Goal: Task Accomplishment & Management: Manage account settings

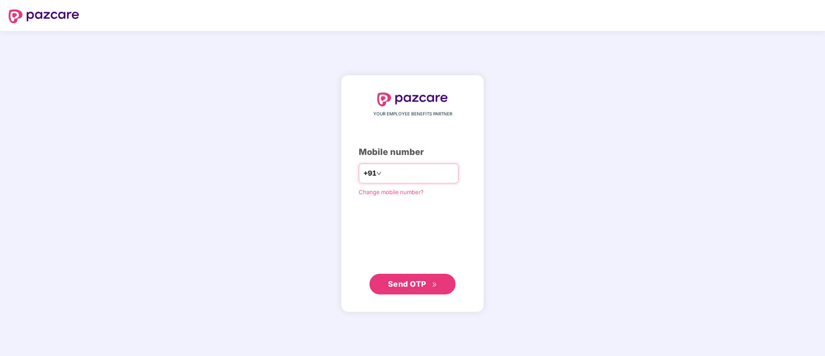
click at [384, 173] on input "number" at bounding box center [418, 174] width 71 height 14
type input "**********"
click at [414, 284] on span "Send OTP" at bounding box center [407, 283] width 38 height 9
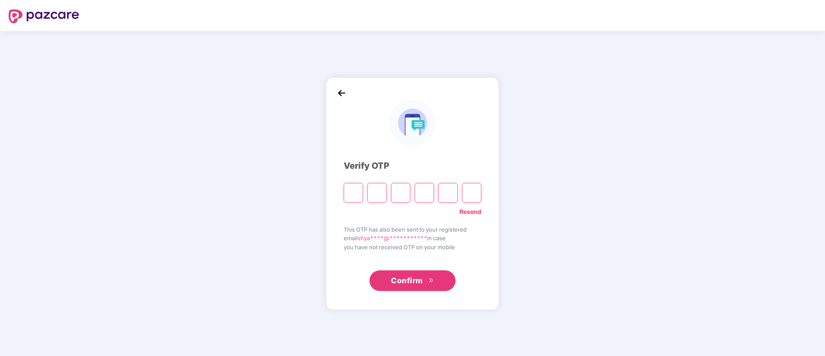
type input "*"
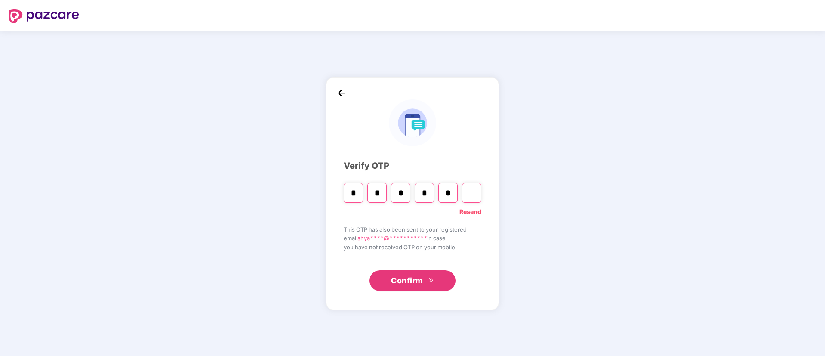
type input "*"
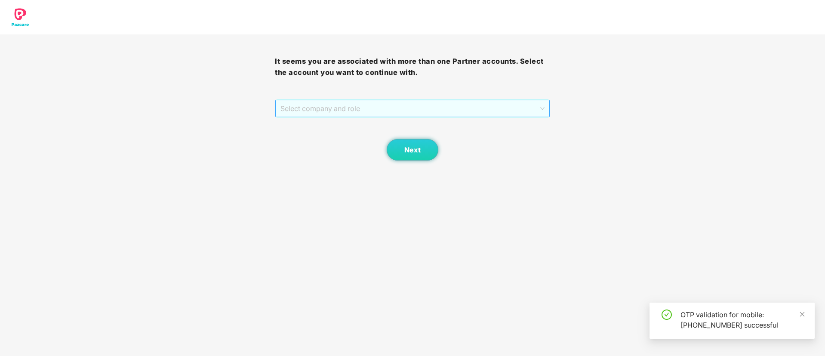
click at [423, 104] on span "Select company and role" at bounding box center [413, 108] width 264 height 16
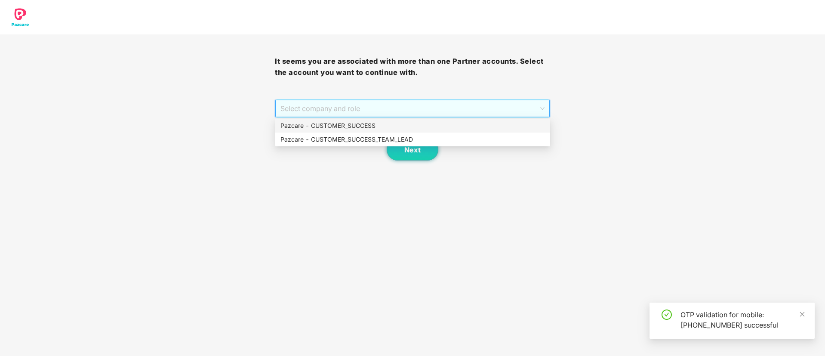
click at [372, 122] on div "Pazcare - CUSTOMER_SUCCESS" at bounding box center [413, 125] width 265 height 9
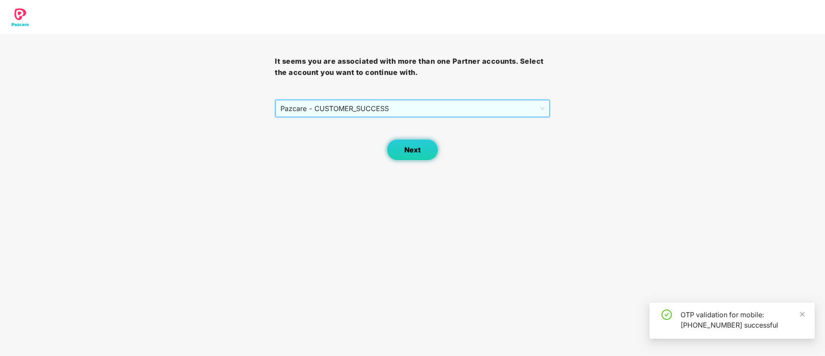
click at [421, 152] on button "Next" at bounding box center [413, 150] width 52 height 22
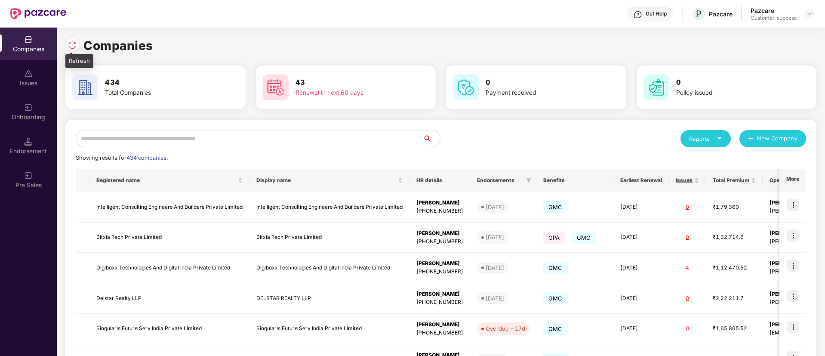
click at [68, 48] on img at bounding box center [72, 45] width 9 height 9
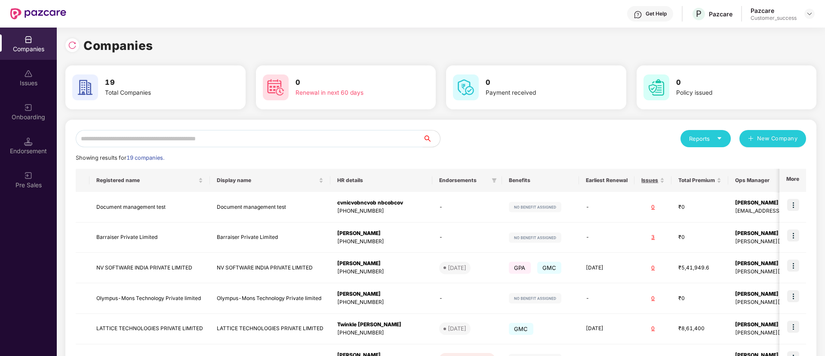
click at [269, 136] on input "text" at bounding box center [249, 138] width 347 height 17
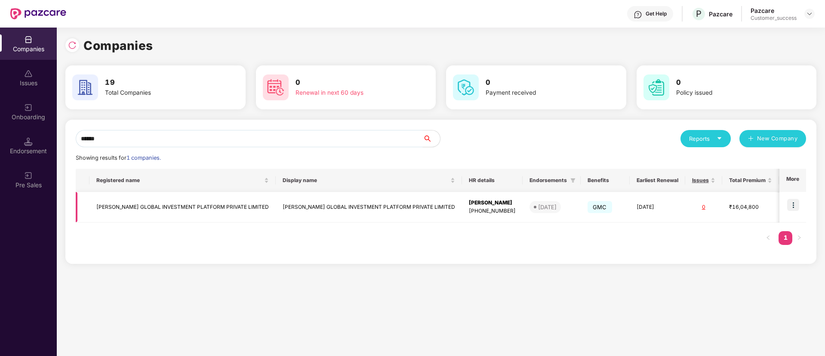
type input "******"
click at [795, 205] on img at bounding box center [794, 205] width 12 height 12
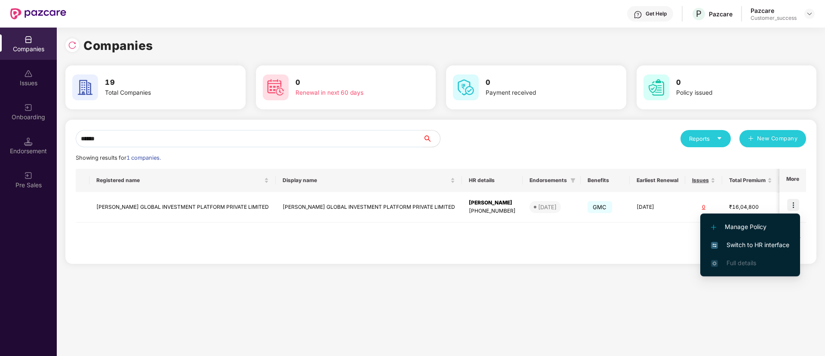
click at [780, 245] on span "Switch to HR interface" at bounding box center [750, 244] width 78 height 9
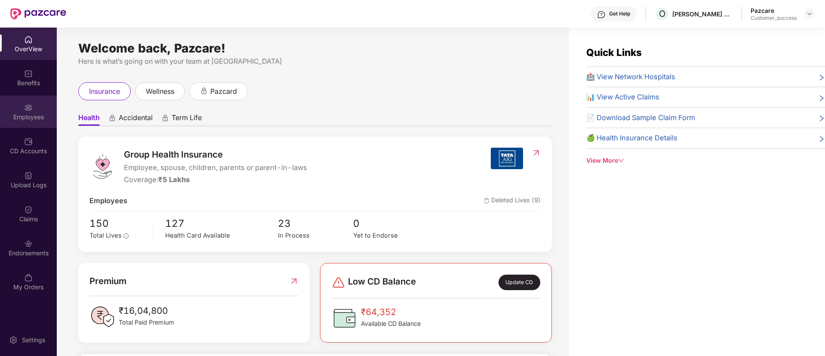
click at [39, 121] on div "Employees" at bounding box center [28, 117] width 57 height 9
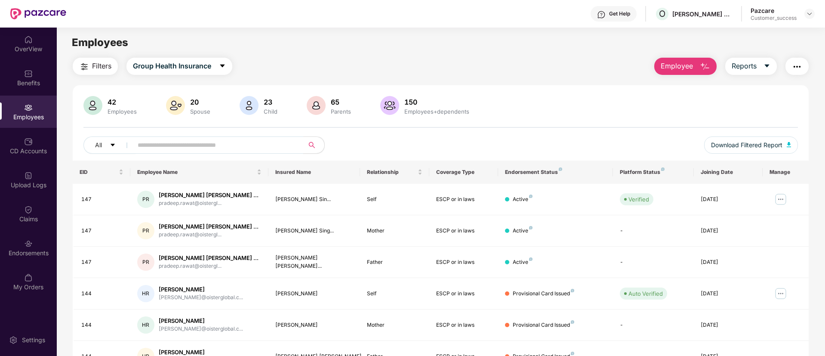
click at [797, 67] on img "button" at bounding box center [797, 67] width 10 height 10
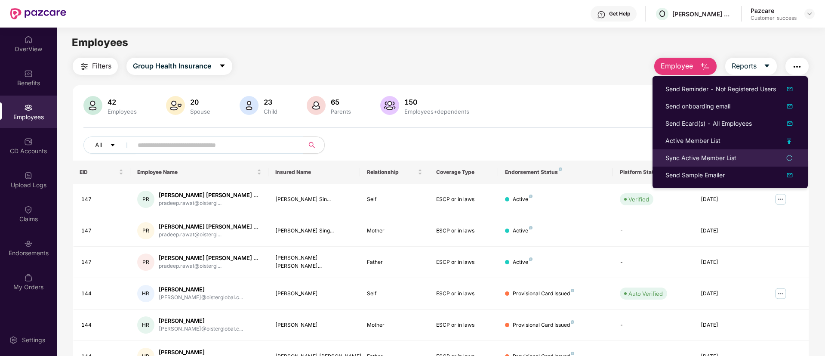
click at [729, 155] on div "Sync Active Member List" at bounding box center [701, 157] width 71 height 9
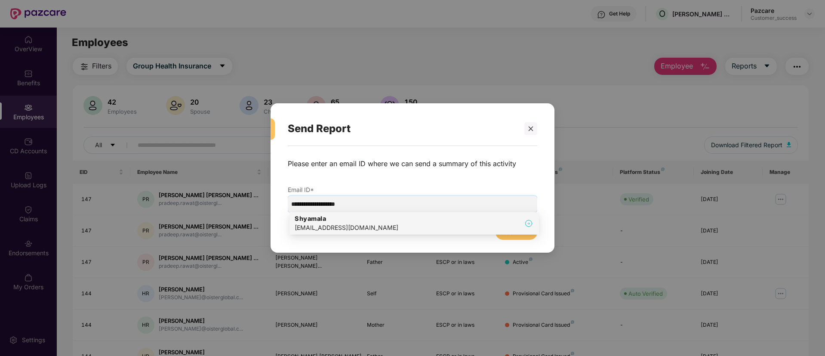
click at [367, 223] on div "Shyamala shyamala@pazcare.com" at bounding box center [414, 223] width 239 height 18
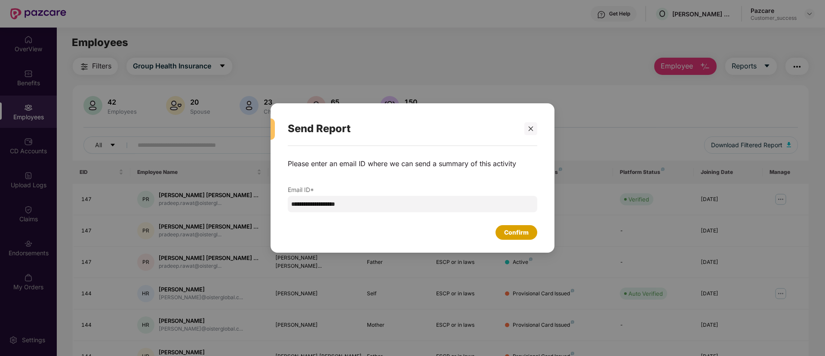
click at [510, 235] on div "Confirm" at bounding box center [516, 232] width 25 height 9
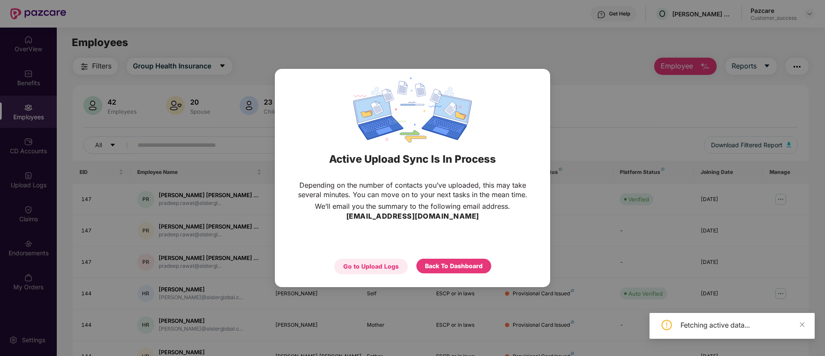
click at [365, 270] on div "Go to Upload Logs" at bounding box center [371, 266] width 56 height 9
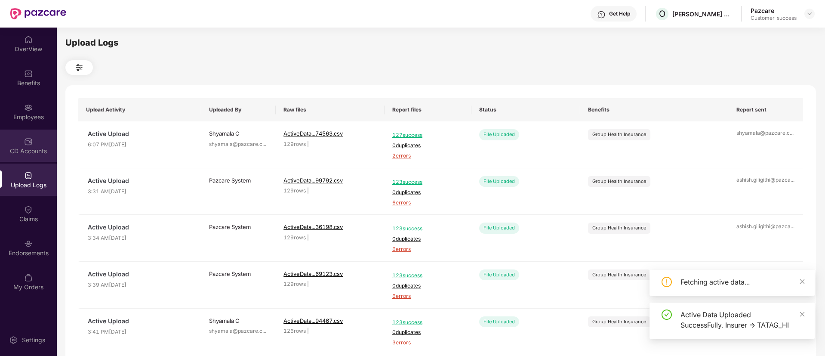
click at [20, 141] on div "CD Accounts" at bounding box center [28, 146] width 57 height 32
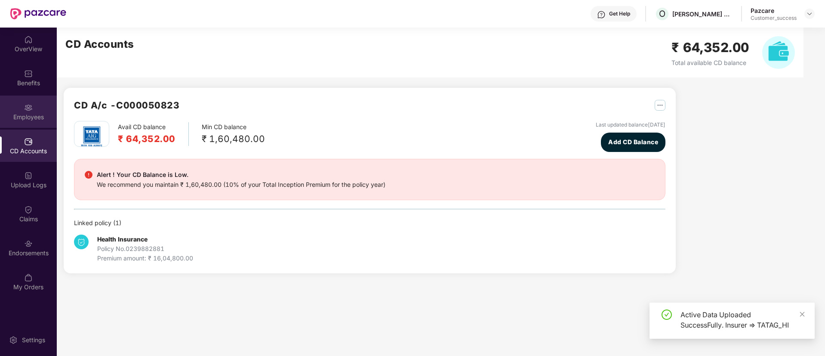
click at [28, 116] on div "Employees" at bounding box center [28, 117] width 57 height 9
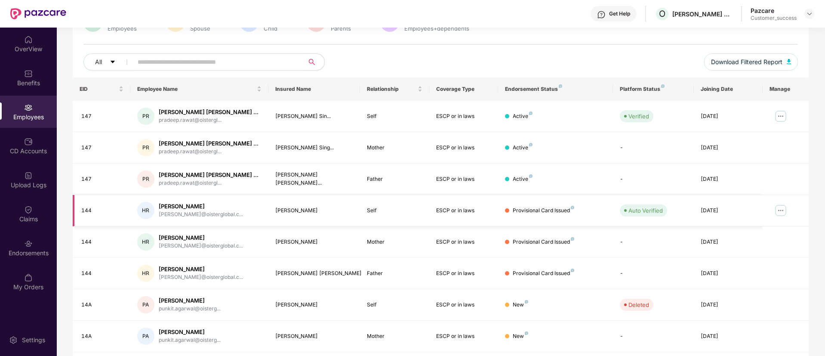
scroll to position [173, 0]
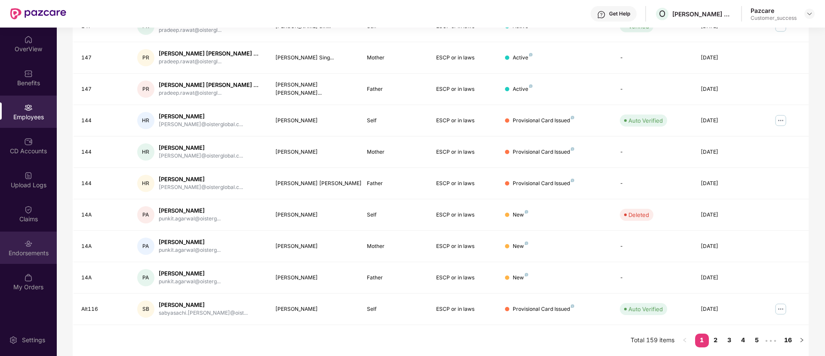
click at [30, 249] on div "Endorsements" at bounding box center [28, 252] width 57 height 9
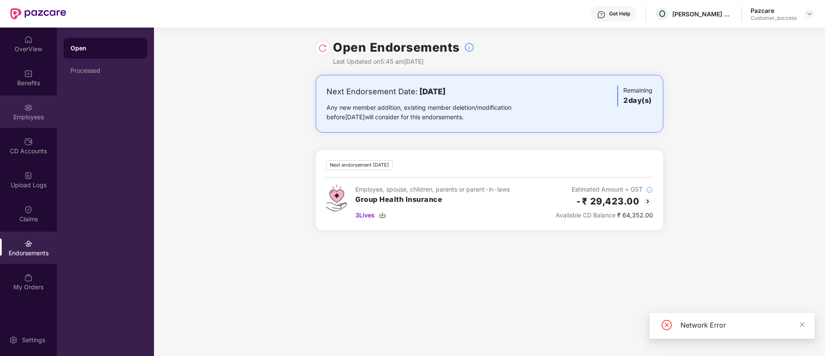
click at [28, 111] on img at bounding box center [28, 107] width 9 height 9
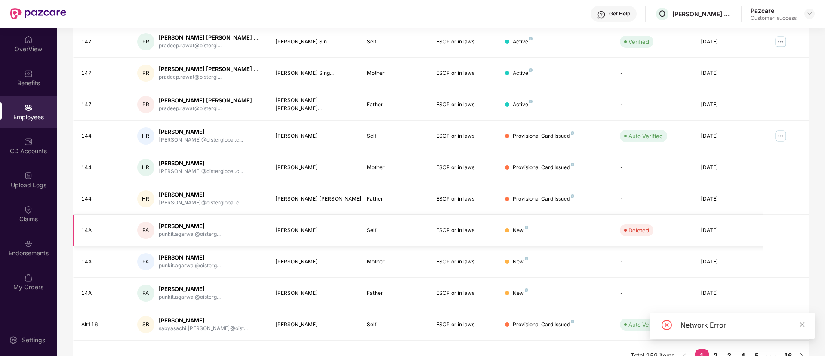
scroll to position [173, 0]
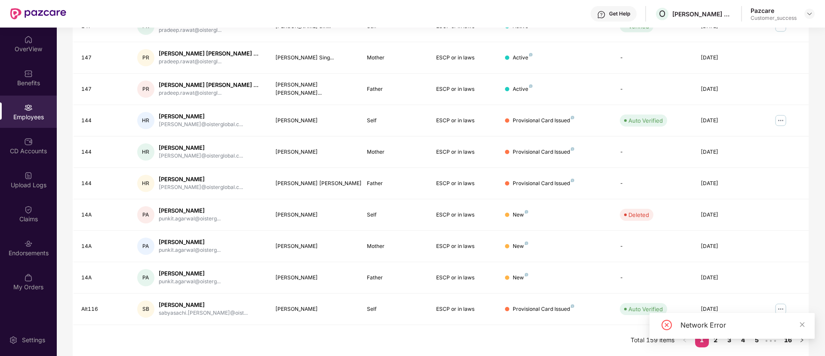
click at [715, 343] on div "Network Error" at bounding box center [732, 329] width 165 height 33
click at [715, 338] on div "Network Error" at bounding box center [732, 326] width 165 height 26
click at [22, 144] on div "CD Accounts" at bounding box center [28, 146] width 57 height 32
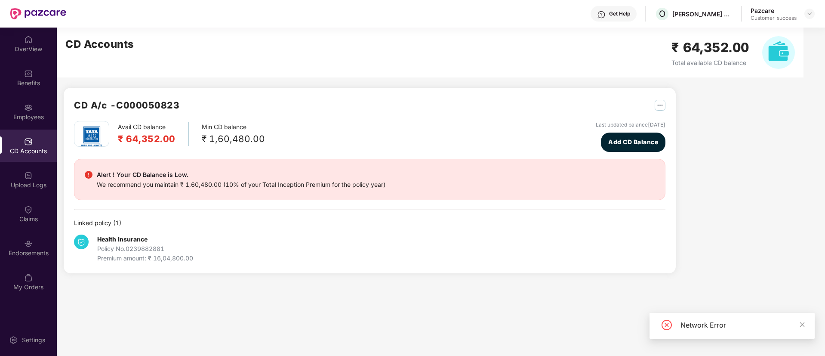
click at [29, 179] on img at bounding box center [28, 175] width 9 height 9
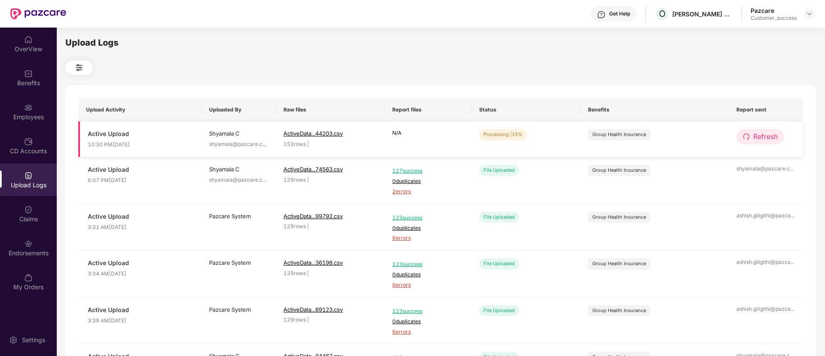
click at [755, 136] on span "Refresh" at bounding box center [766, 136] width 25 height 11
click at [773, 140] on span "Refresh" at bounding box center [766, 136] width 25 height 11
click at [26, 106] on img at bounding box center [28, 107] width 9 height 9
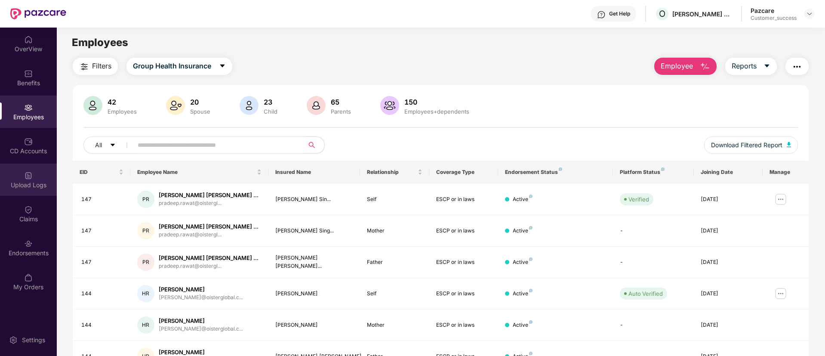
click at [29, 173] on img at bounding box center [28, 175] width 9 height 9
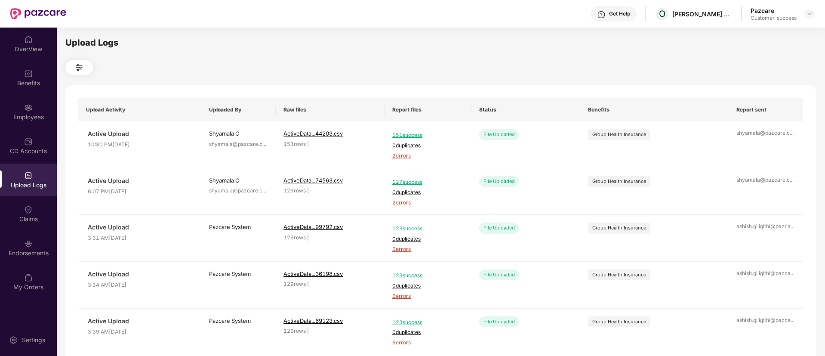
click at [27, 128] on div "OverView Benefits Employees CD Accounts Upload Logs Claims Endorsements My Orde…" at bounding box center [28, 164] width 57 height 272
click at [29, 117] on div "Employees" at bounding box center [28, 117] width 57 height 9
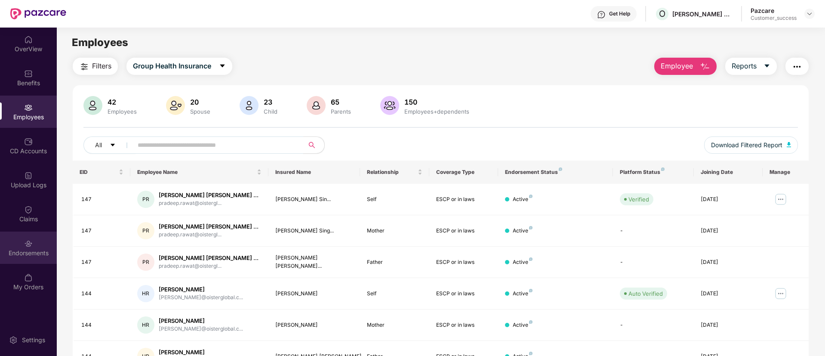
click at [27, 250] on div "Endorsements" at bounding box center [28, 253] width 57 height 9
click at [810, 13] on img at bounding box center [809, 13] width 7 height 7
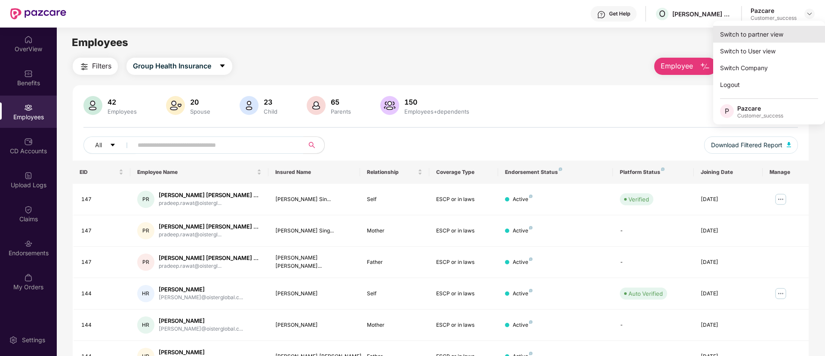
click at [795, 35] on div "Switch to partner view" at bounding box center [770, 34] width 112 height 17
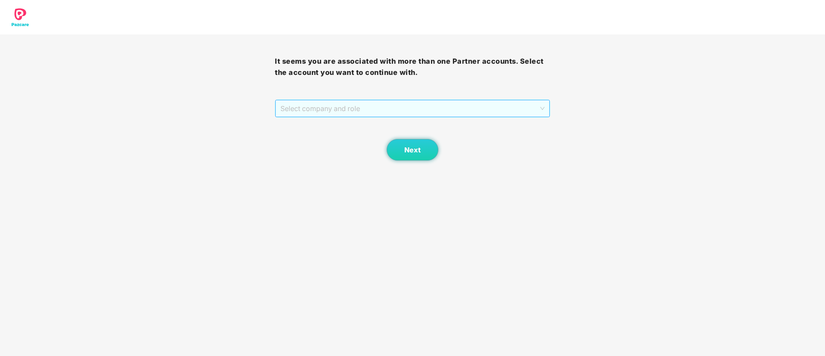
click at [384, 108] on span "Select company and role" at bounding box center [413, 108] width 264 height 16
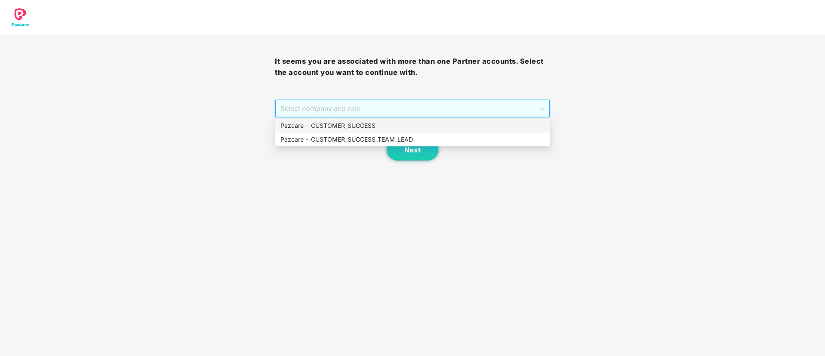
click at [382, 123] on div "Pazcare - CUSTOMER_SUCCESS" at bounding box center [413, 125] width 265 height 9
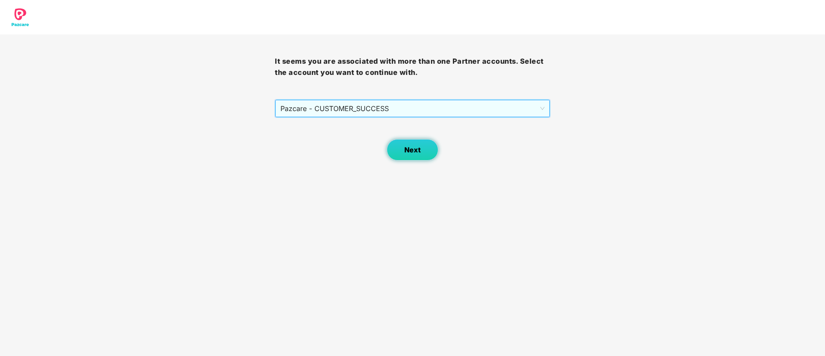
click at [417, 156] on button "Next" at bounding box center [413, 150] width 52 height 22
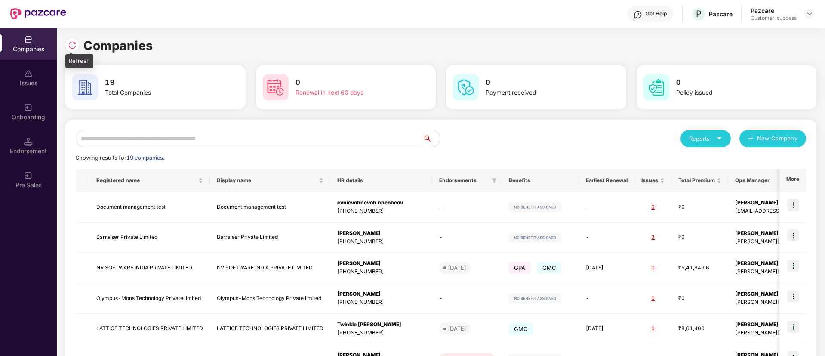
click at [72, 43] on img at bounding box center [72, 45] width 9 height 9
click at [200, 137] on input "text" at bounding box center [249, 138] width 347 height 17
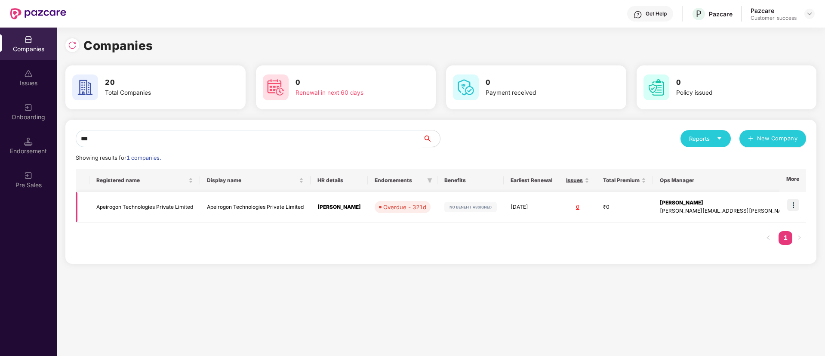
type input "***"
click at [794, 204] on img at bounding box center [794, 205] width 12 height 12
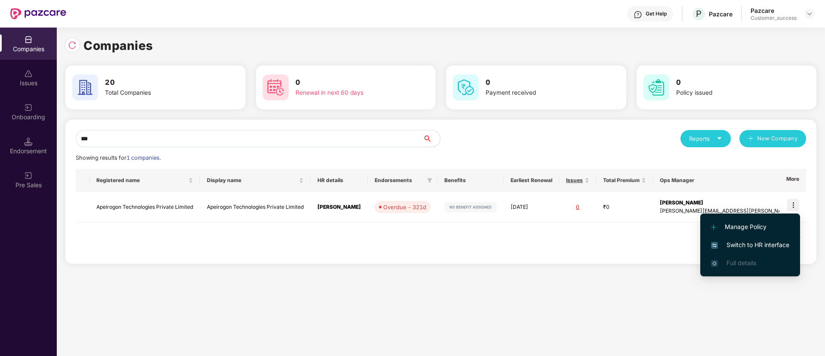
click at [776, 246] on span "Switch to HR interface" at bounding box center [750, 244] width 78 height 9
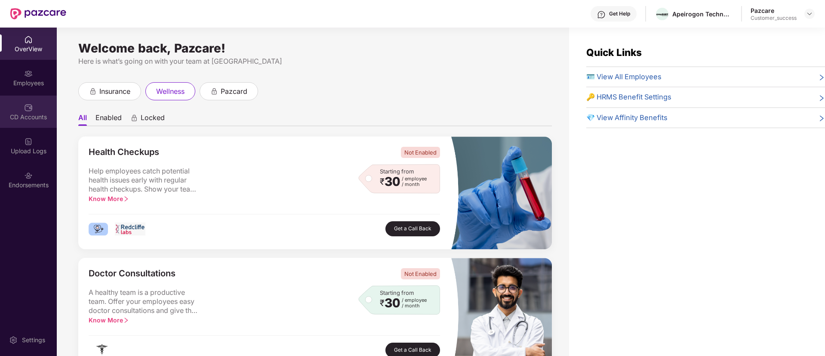
click at [22, 115] on div "CD Accounts" at bounding box center [28, 117] width 57 height 9
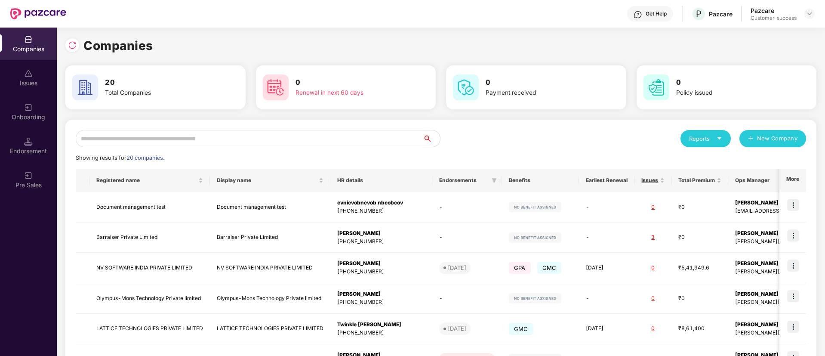
click at [227, 141] on input "text" at bounding box center [249, 138] width 347 height 17
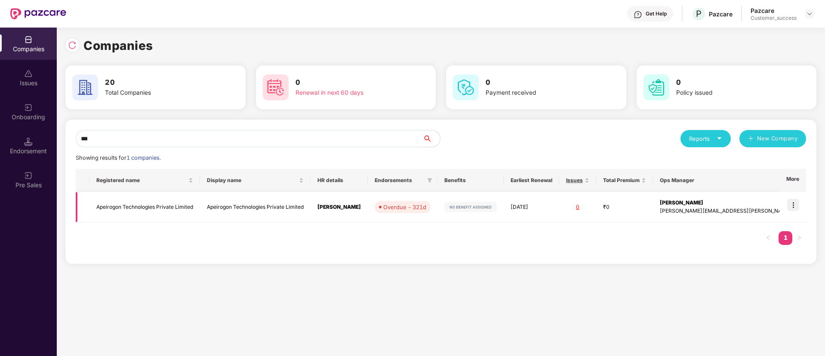
type input "***"
click at [194, 210] on td "Apeirogon Technologies Private Limited" at bounding box center [145, 207] width 111 height 31
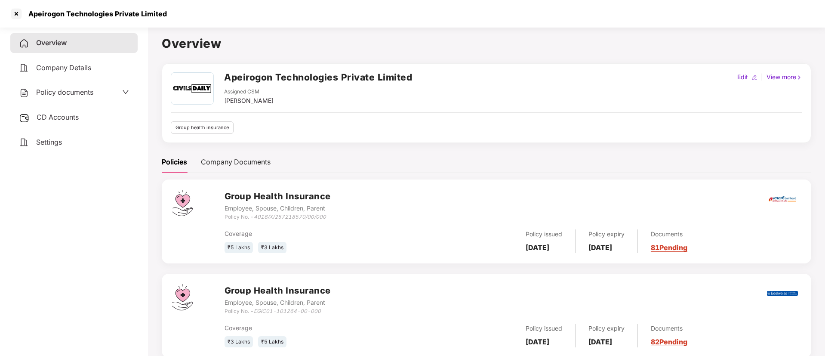
click at [93, 96] on span "Policy documents" at bounding box center [64, 92] width 57 height 9
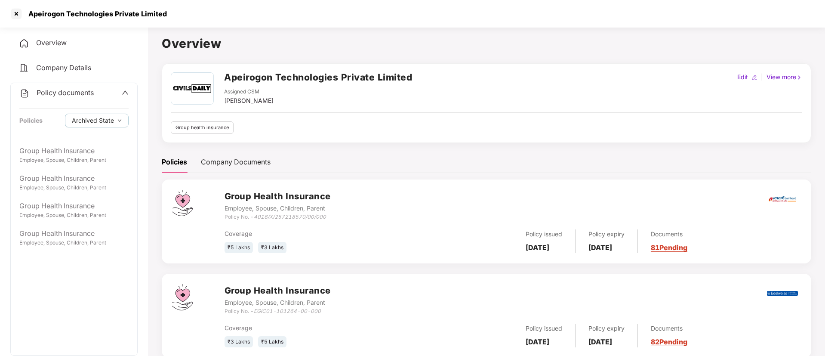
click at [88, 93] on span "Policy documents" at bounding box center [65, 92] width 57 height 9
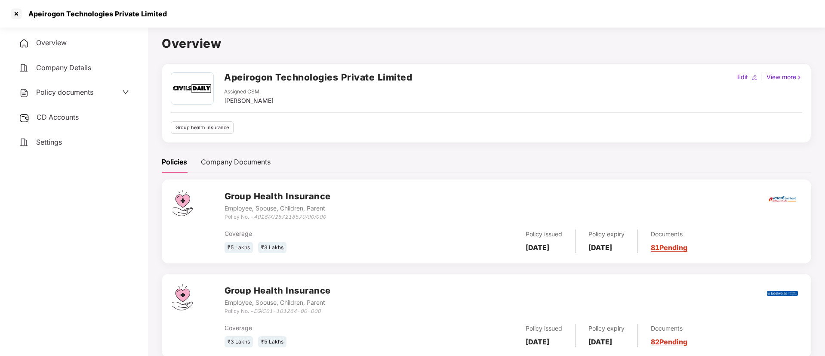
click at [77, 124] on div "CD Accounts" at bounding box center [73, 118] width 127 height 20
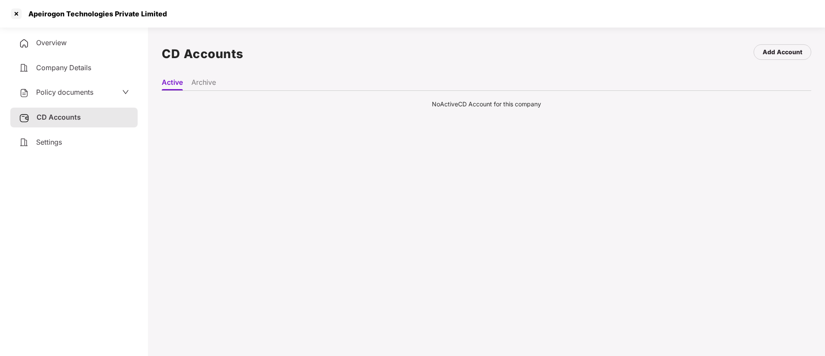
click at [211, 82] on li "Archive" at bounding box center [204, 84] width 25 height 12
